Goal: Obtain resource: Download file/media

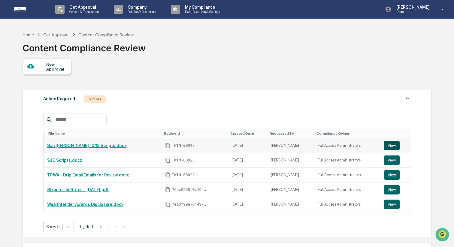
click at [391, 148] on button "View" at bounding box center [392, 146] width 16 height 10
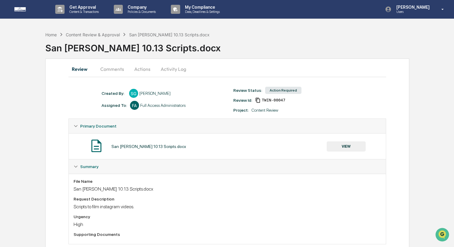
click at [355, 149] on button "VIEW" at bounding box center [346, 147] width 39 height 10
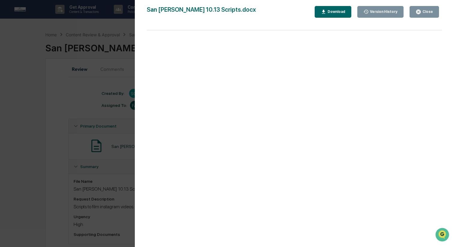
click at [370, 15] on button "Version History" at bounding box center [381, 12] width 47 height 12
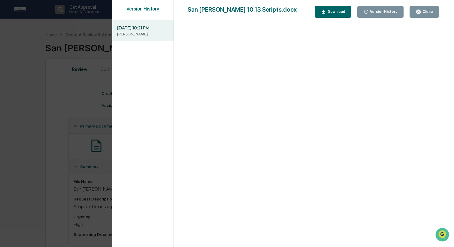
click at [55, 84] on div "Version History 10/13/2025, 10:21 PM Sahil Gupta San Jose 10.13 Scripts.docx Cl…" at bounding box center [227, 123] width 454 height 247
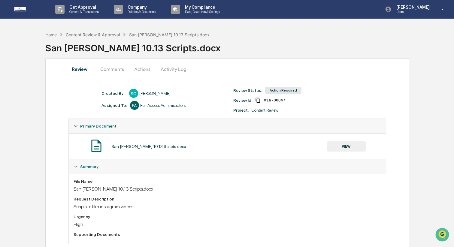
click at [139, 68] on button "Actions" at bounding box center [142, 69] width 27 height 14
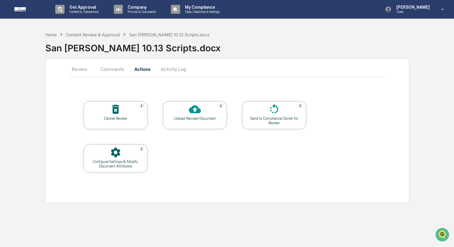
click at [116, 72] on button "Comments" at bounding box center [112, 69] width 33 height 14
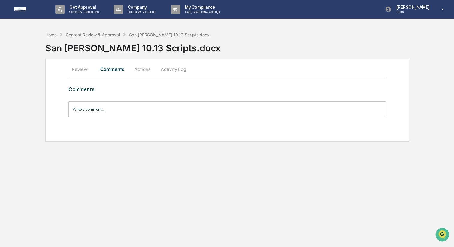
click at [139, 71] on button "Actions" at bounding box center [142, 69] width 27 height 14
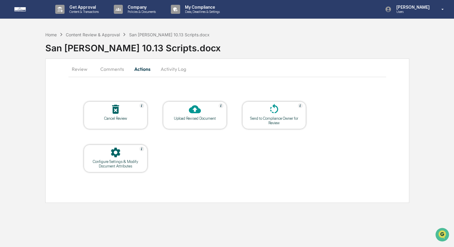
click at [81, 72] on button "Review" at bounding box center [82, 69] width 27 height 14
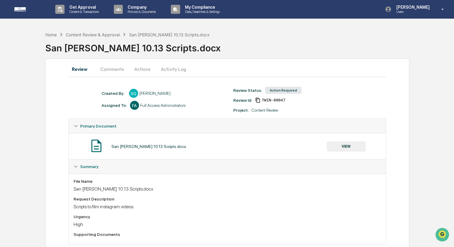
click at [350, 149] on button "VIEW" at bounding box center [346, 147] width 39 height 10
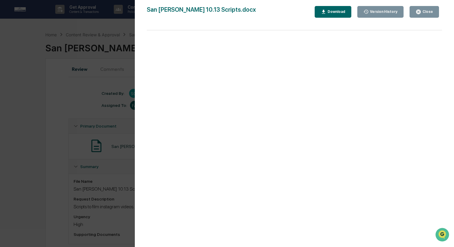
click at [370, 10] on div "Version History" at bounding box center [383, 12] width 29 height 4
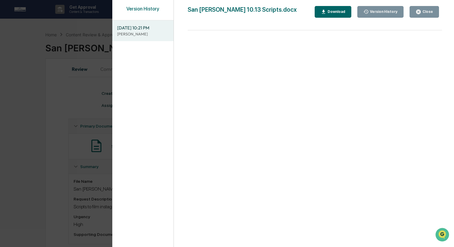
click at [333, 10] on div "Download" at bounding box center [336, 12] width 19 height 4
click at [417, 11] on icon "button" at bounding box center [418, 12] width 5 height 5
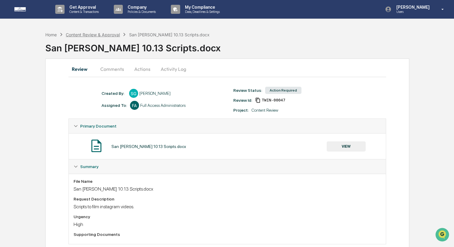
click at [96, 33] on div "Content Review & Approval" at bounding box center [93, 34] width 54 height 5
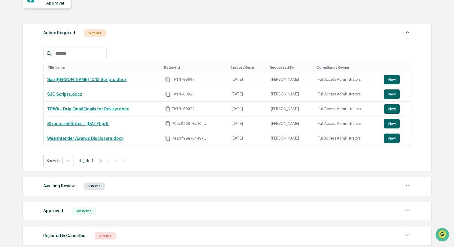
scroll to position [109, 0]
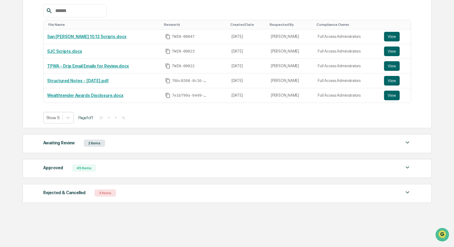
click at [172, 141] on div "Awaiting Review 2 Items" at bounding box center [227, 143] width 368 height 8
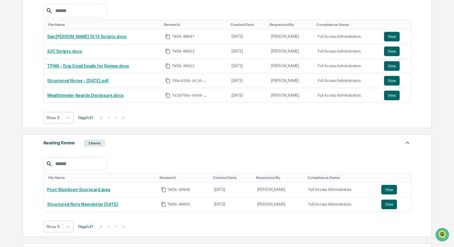
click at [172, 141] on div "Awaiting Review 2 Items" at bounding box center [227, 143] width 368 height 8
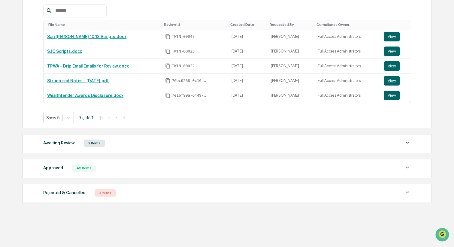
click at [170, 175] on div "Approved 45 Items File Name Review Id Created Date Requested By Compliance Owne…" at bounding box center [228, 168] width 410 height 19
click at [169, 169] on div "Approved 45 Items" at bounding box center [227, 168] width 368 height 8
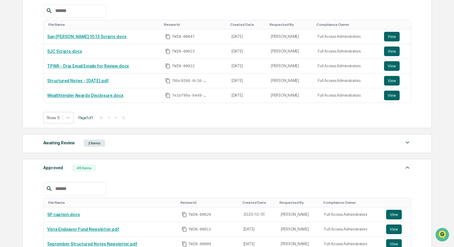
click at [169, 169] on div "Approved 45 Items" at bounding box center [227, 168] width 368 height 8
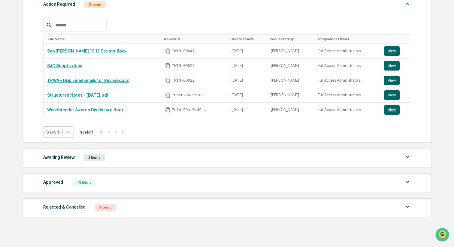
scroll to position [88, 0]
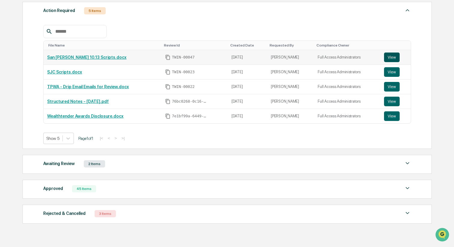
click at [387, 56] on button "View" at bounding box center [392, 58] width 16 height 10
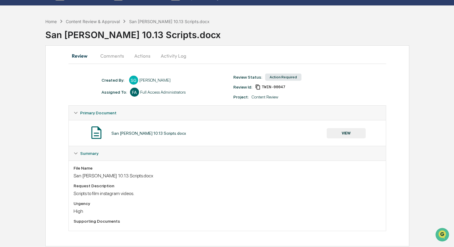
click at [334, 136] on button "VIEW" at bounding box center [346, 133] width 39 height 10
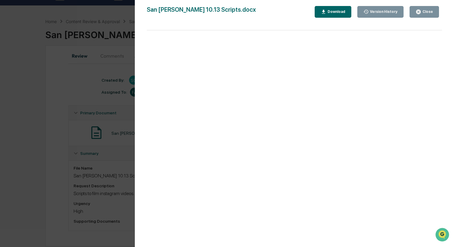
click at [425, 15] on button "Close" at bounding box center [424, 12] width 29 height 12
